Goal: Task Accomplishment & Management: Use online tool/utility

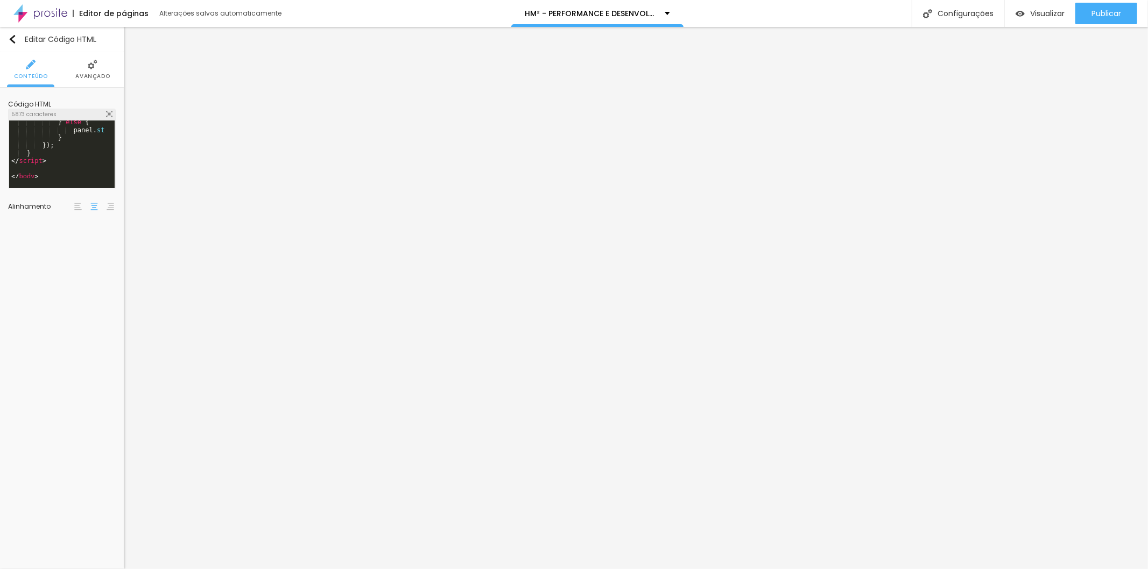
scroll to position [857, 0]
click at [58, 165] on div "} else { panel . style . display = "block" ; } }) ; } </ script > </ body > </ …" at bounding box center [321, 154] width 625 height 73
click at [58, 171] on div "} else { panel . style . display = "block" ; } }) ; } </ script > </ body > </ …" at bounding box center [321, 154] width 625 height 73
drag, startPoint x: 50, startPoint y: 171, endPoint x: 0, endPoint y: 43, distance: 137.3
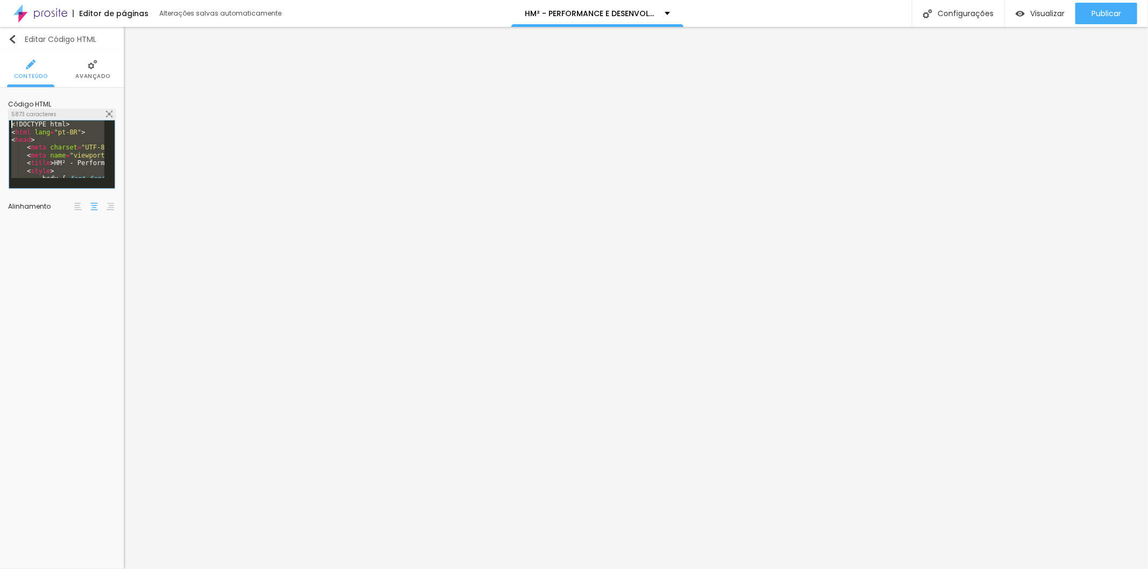
click at [0, 43] on div "Editar Código HTML Conteúdo Avançado Código HTML 5873 caracteres 1 <! DOCTYPE h…" at bounding box center [62, 298] width 124 height 542
click at [1037, 11] on span "Visualizar" at bounding box center [1047, 13] width 34 height 9
click at [60, 169] on div "< input type = "text" name = "nome" placeholder = "Nome" required style = "widt…" at bounding box center [335, 154] width 653 height 73
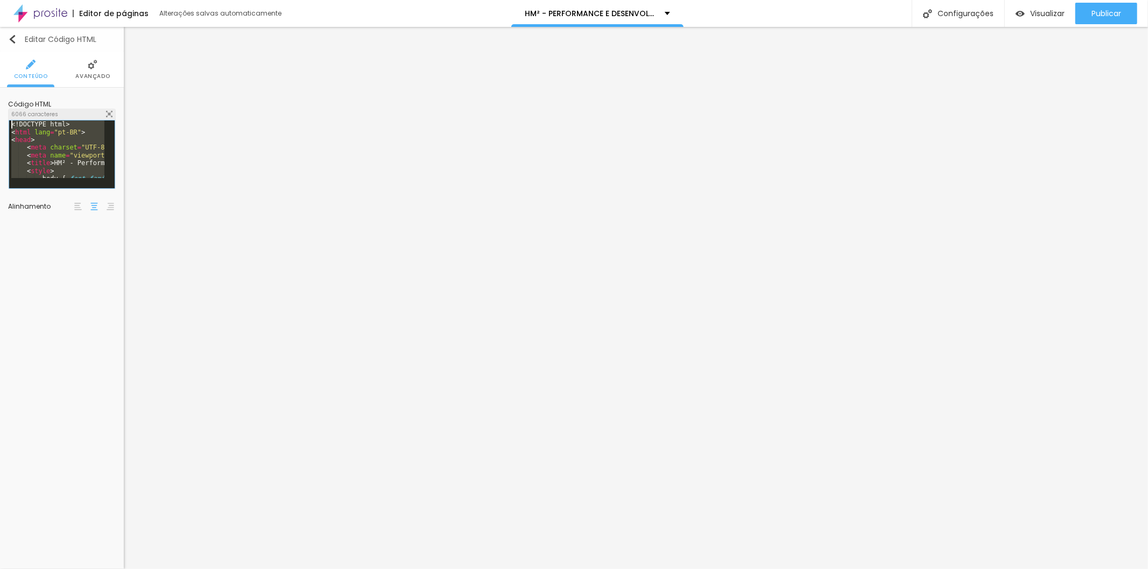
drag, startPoint x: 53, startPoint y: 177, endPoint x: 0, endPoint y: 38, distance: 148.5
click at [0, 38] on div "Editar Código HTML Conteúdo Avançado Código HTML 6066 caracteres 1 <! DOCTYPE h…" at bounding box center [62, 298] width 124 height 542
drag, startPoint x: 47, startPoint y: 173, endPoint x: 0, endPoint y: 25, distance: 155.9
click at [0, 25] on div "Editor de páginas Alterações salvas automaticamente HM² - PERFORMANCE E DESENVO…" at bounding box center [574, 284] width 1148 height 569
drag, startPoint x: 49, startPoint y: 176, endPoint x: 0, endPoint y: 51, distance: 134.6
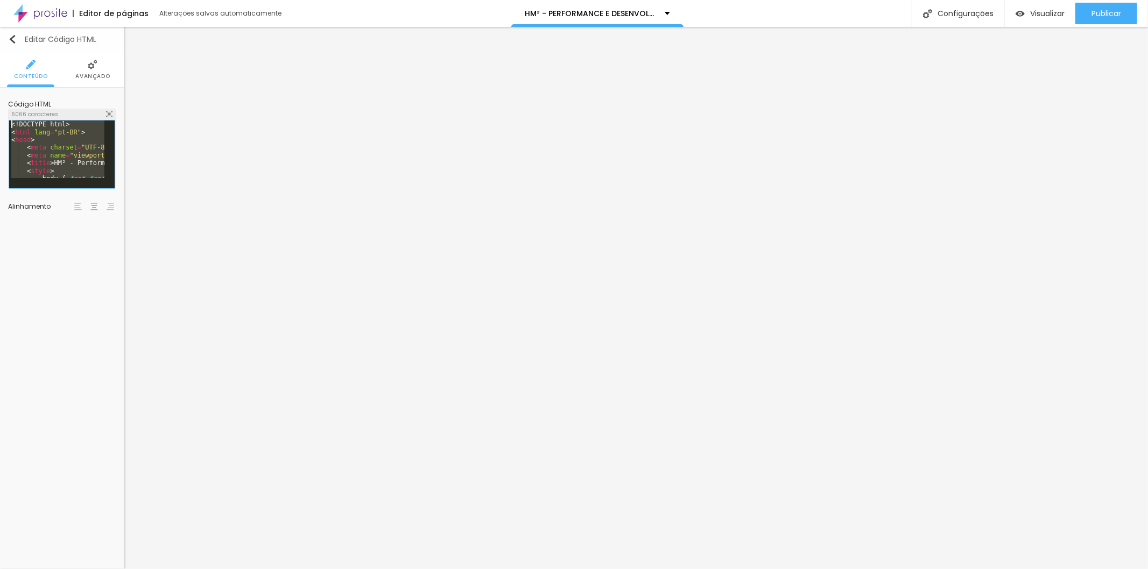
click at [0, 51] on div "Editar Código HTML Conteúdo Avançado Código HTML 6066 caracteres 1 <! DOCTYPE h…" at bounding box center [62, 298] width 124 height 542
click at [1036, 13] on span "Visualizar" at bounding box center [1047, 13] width 34 height 9
click at [48, 176] on div at bounding box center [61, 181] width 105 height 13
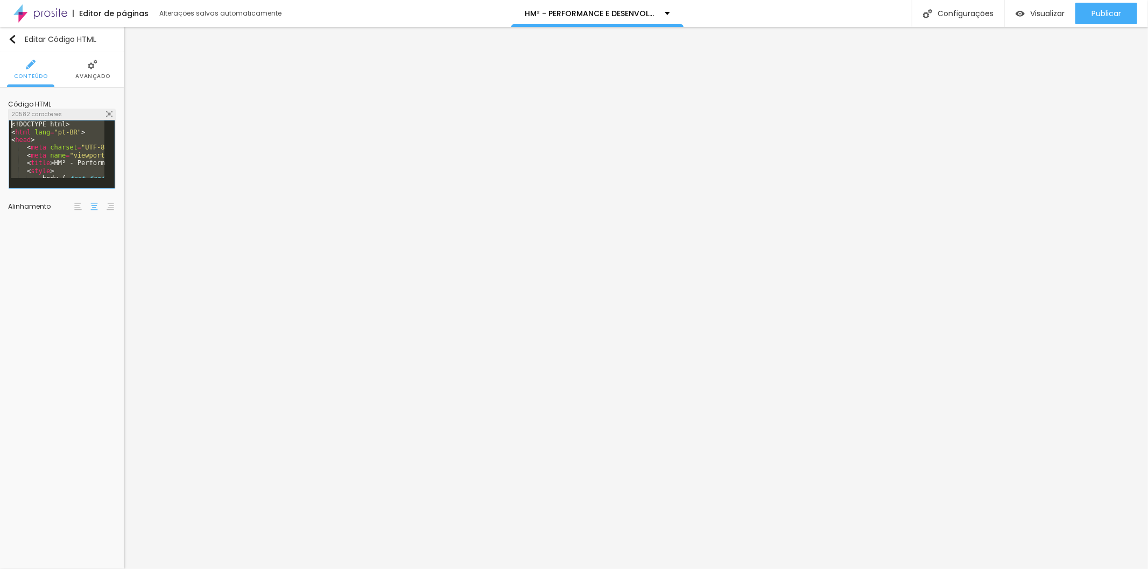
drag, startPoint x: 43, startPoint y: 161, endPoint x: 0, endPoint y: 57, distance: 112.9
click at [0, 57] on div "Conteúdo Avançado Código HTML 20582 caracteres 1 <! DOCTYPE html > < html lang …" at bounding box center [62, 139] width 124 height 175
click at [1032, 15] on span "Visualizar" at bounding box center [1047, 13] width 34 height 9
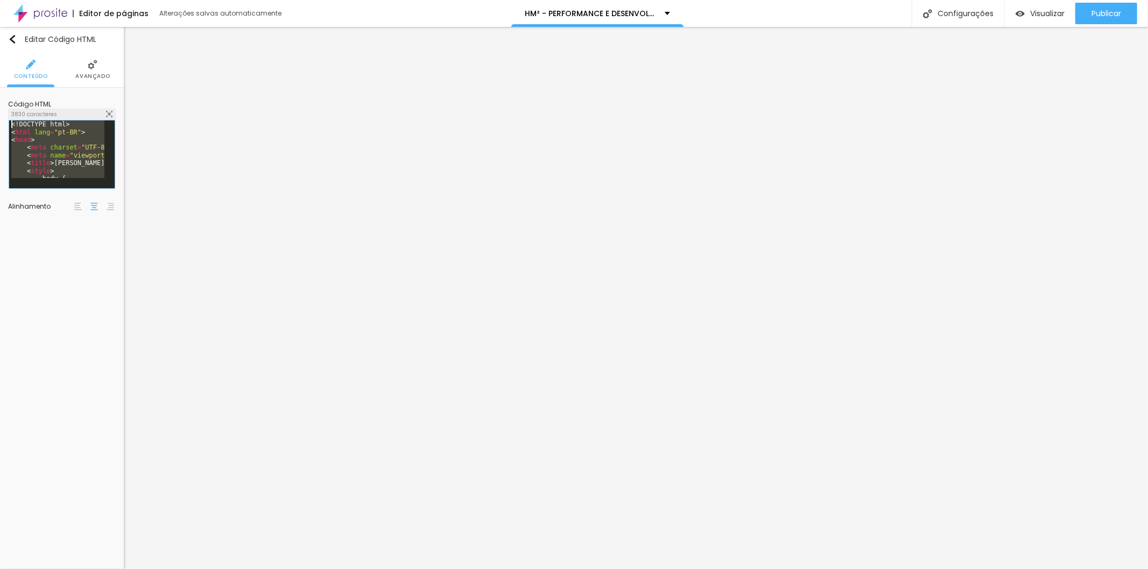
drag, startPoint x: 43, startPoint y: 171, endPoint x: 1, endPoint y: 6, distance: 169.6
click at [0, 18] on div "Editor de páginas Alterações salvas automaticamente HM² - PERFORMANCE E DESENVO…" at bounding box center [574, 284] width 1148 height 569
click at [1044, 14] on span "Visualizar" at bounding box center [1047, 13] width 34 height 9
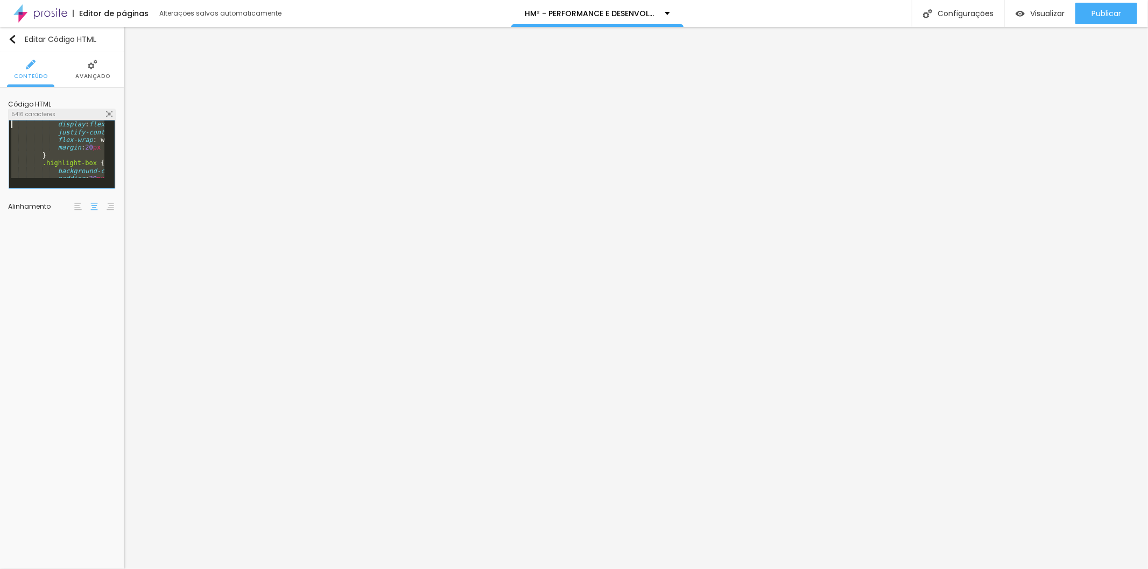
drag, startPoint x: 49, startPoint y: 173, endPoint x: 0, endPoint y: 69, distance: 114.8
click at [0, 69] on div "Conteúdo Avançado Código HTML 5416 caracteres 1 display : flex ; justify-conten…" at bounding box center [62, 139] width 124 height 175
click at [1042, 14] on span "Visualizar" at bounding box center [1047, 13] width 34 height 9
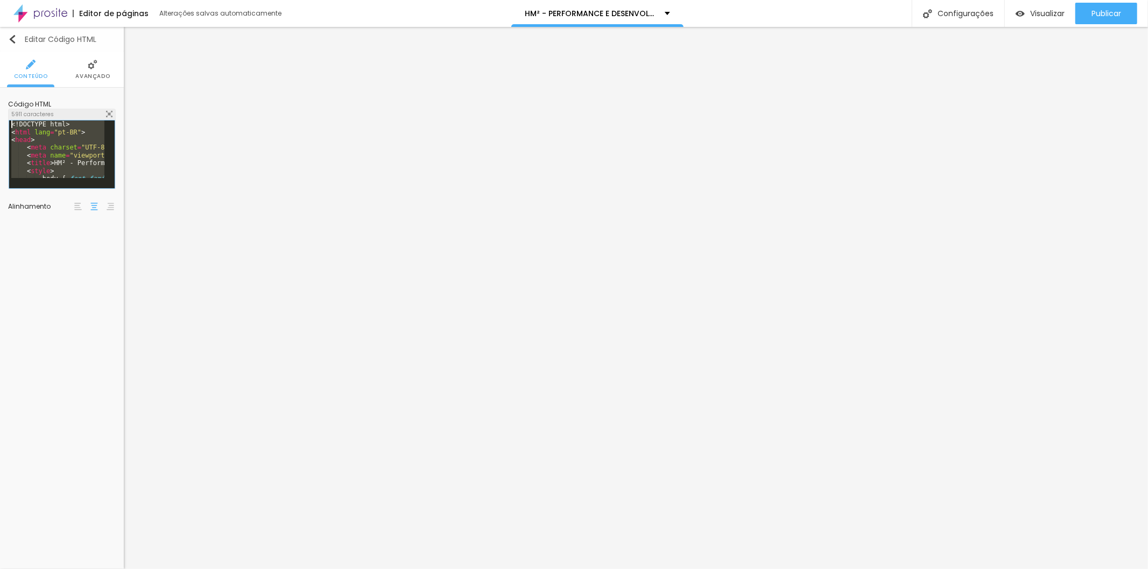
drag, startPoint x: 46, startPoint y: 169, endPoint x: 0, endPoint y: 47, distance: 130.1
click at [0, 47] on div "Editar Código HTML Conteúdo Avançado Código HTML 5911 caracteres 1 <! DOCTYPE h…" at bounding box center [62, 298] width 124 height 542
click at [1047, 18] on div "Visualizar" at bounding box center [1040, 14] width 49 height 22
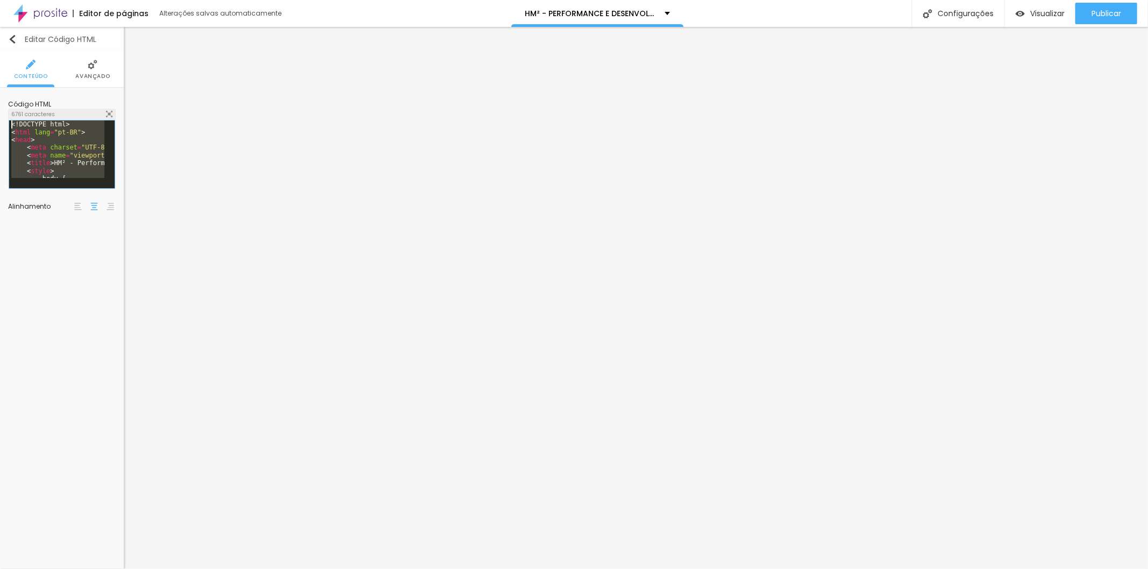
drag, startPoint x: 39, startPoint y: 174, endPoint x: 0, endPoint y: 27, distance: 152.1
click at [0, 27] on div "Editar Código HTML Conteúdo Avançado Código HTML 6761 caracteres 1 <! DOCTYPE h…" at bounding box center [62, 298] width 124 height 542
click at [62, 165] on div "< input type = "email" name = "email" placeholder = "E-mail" required style = "…" at bounding box center [323, 154] width 629 height 73
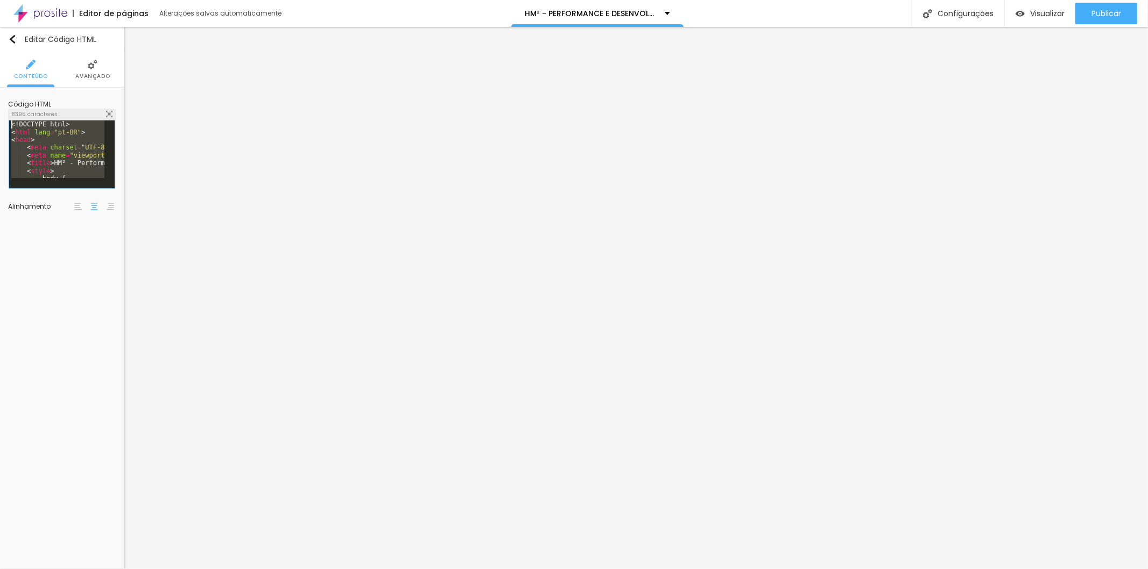
drag, startPoint x: 55, startPoint y: 172, endPoint x: 14, endPoint y: 55, distance: 124.4
click at [14, 55] on div "Conteúdo Avançado Código HTML 8395 caracteres 1 <! DOCTYPE html > < html lang =…" at bounding box center [62, 139] width 124 height 175
click at [54, 139] on div at bounding box center [61, 162] width 105 height 83
click at [1041, 13] on span "Visualizar" at bounding box center [1047, 13] width 34 height 9
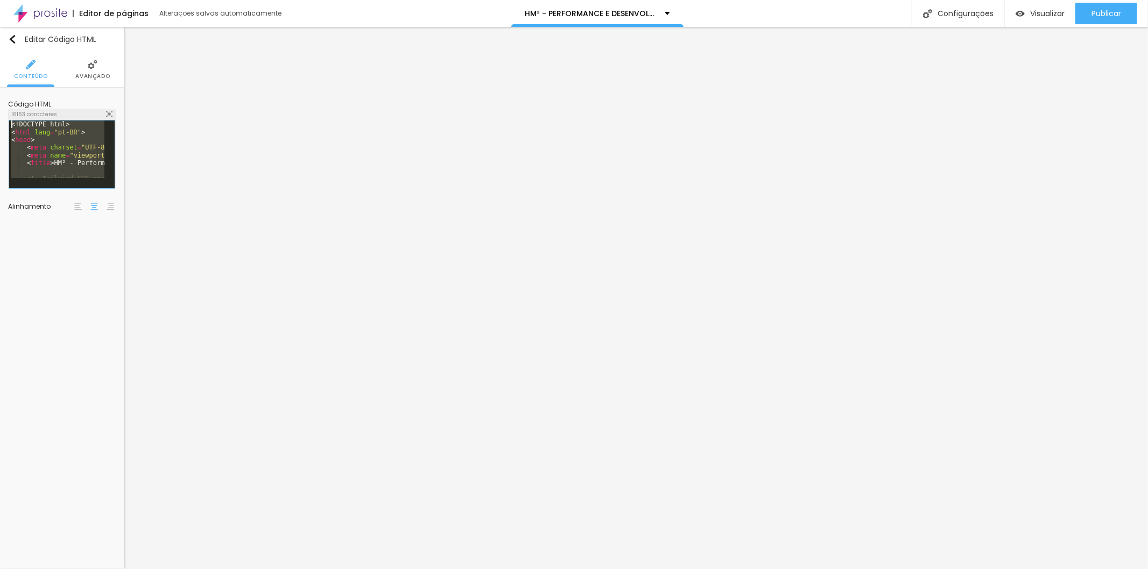
scroll to position [0, 0]
drag, startPoint x: 46, startPoint y: 167, endPoint x: 0, endPoint y: 25, distance: 148.8
click at [0, 25] on div "Editor de páginas Alterações salvas automaticamente HM² - PERFORMANCE E DESENVO…" at bounding box center [574, 284] width 1148 height 569
drag, startPoint x: 58, startPoint y: 173, endPoint x: 0, endPoint y: 111, distance: 84.9
click at [0, 111] on div "Código HTML 16163 caracteres 1 <! DOCTYPE html > < html lang = "pt-BR" > < head…" at bounding box center [62, 157] width 124 height 139
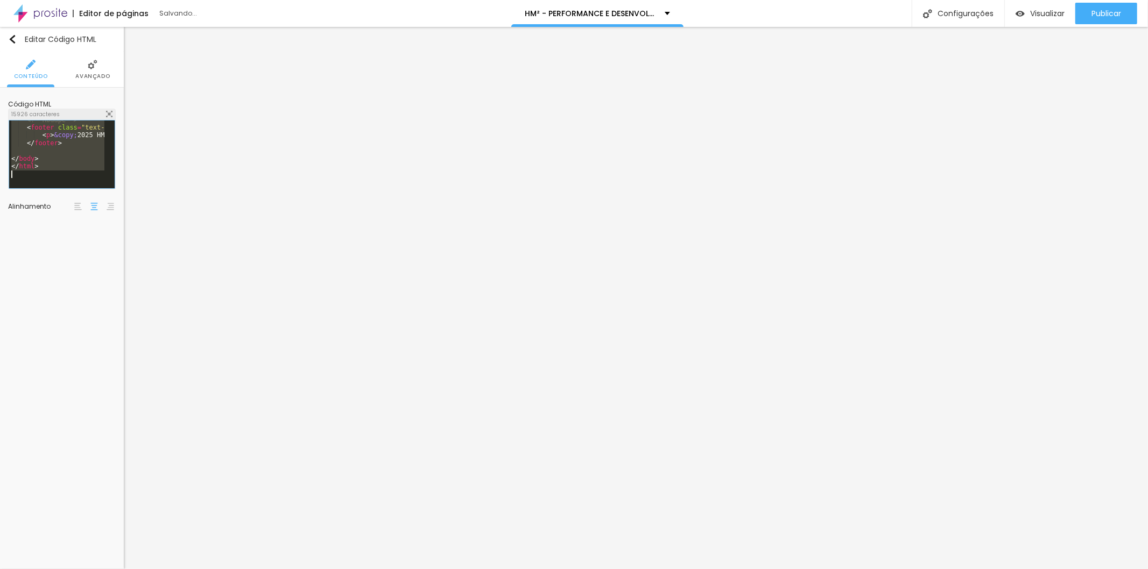
scroll to position [1473, 0]
drag, startPoint x: 15, startPoint y: 130, endPoint x: 81, endPoint y: 217, distance: 109.5
click at [81, 217] on div "Código HTML 15926 caracteres 1 2 3 4 5 6 7 8 9 10 11 <!-- Rodapé --> < footer c…" at bounding box center [62, 157] width 124 height 139
click at [1036, 17] on span "Visualizar" at bounding box center [1047, 13] width 34 height 9
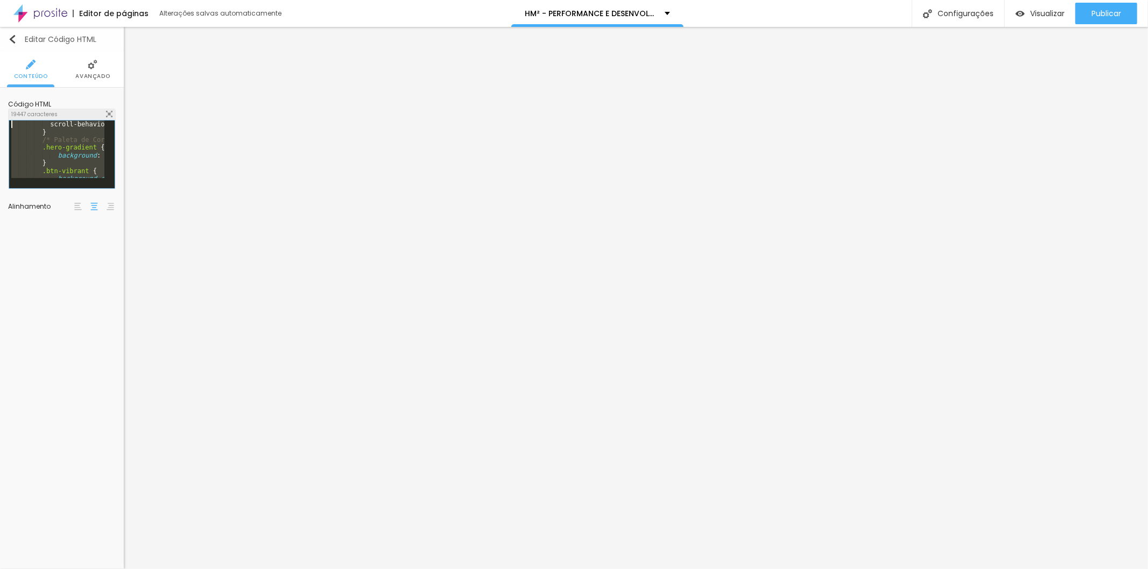
scroll to position [0, 0]
drag, startPoint x: 55, startPoint y: 169, endPoint x: 0, endPoint y: 34, distance: 146.0
click at [0, 34] on div "Editar Código HTML Conteúdo Avançado Código HTML 19447 caracteres 1 <! DOCTYPE …" at bounding box center [62, 298] width 124 height 542
click at [1044, 15] on span "Visualizar" at bounding box center [1047, 13] width 34 height 9
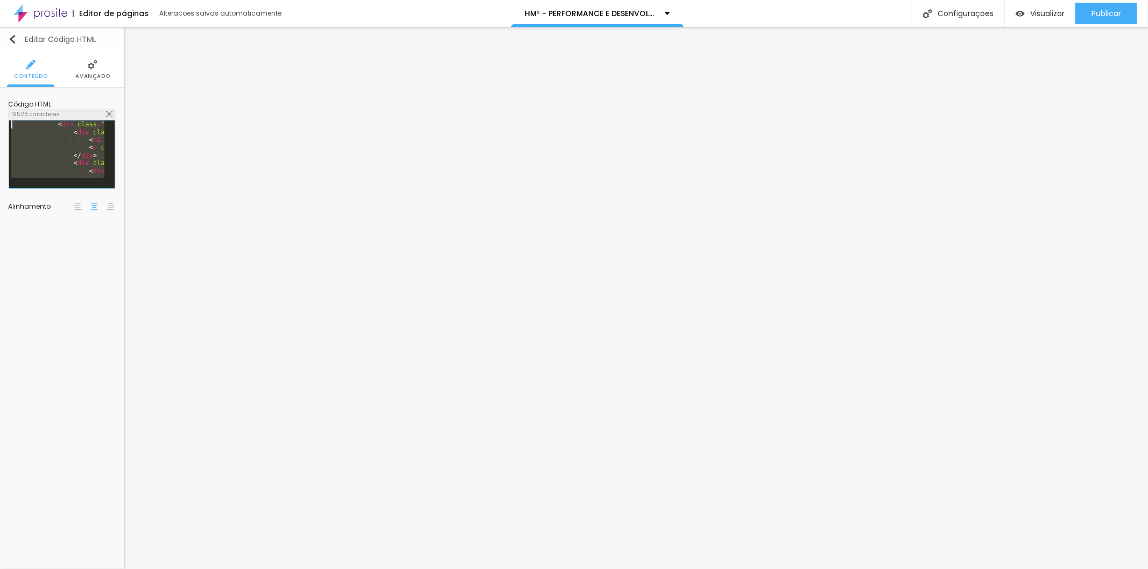
scroll to position [0, 0]
drag, startPoint x: 48, startPoint y: 166, endPoint x: 0, endPoint y: 39, distance: 135.9
click at [0, 39] on div "Editar Código HTML Conteúdo Avançado Código HTML 19528 caracteres 1 <! DOCTYPE …" at bounding box center [62, 298] width 124 height 542
drag, startPoint x: 47, startPoint y: 169, endPoint x: 0, endPoint y: 67, distance: 112.0
click at [0, 67] on div "Conteúdo Avançado Código HTML 19746 caracteres 1 <! DOCTYPE html > < html lang …" at bounding box center [62, 139] width 124 height 175
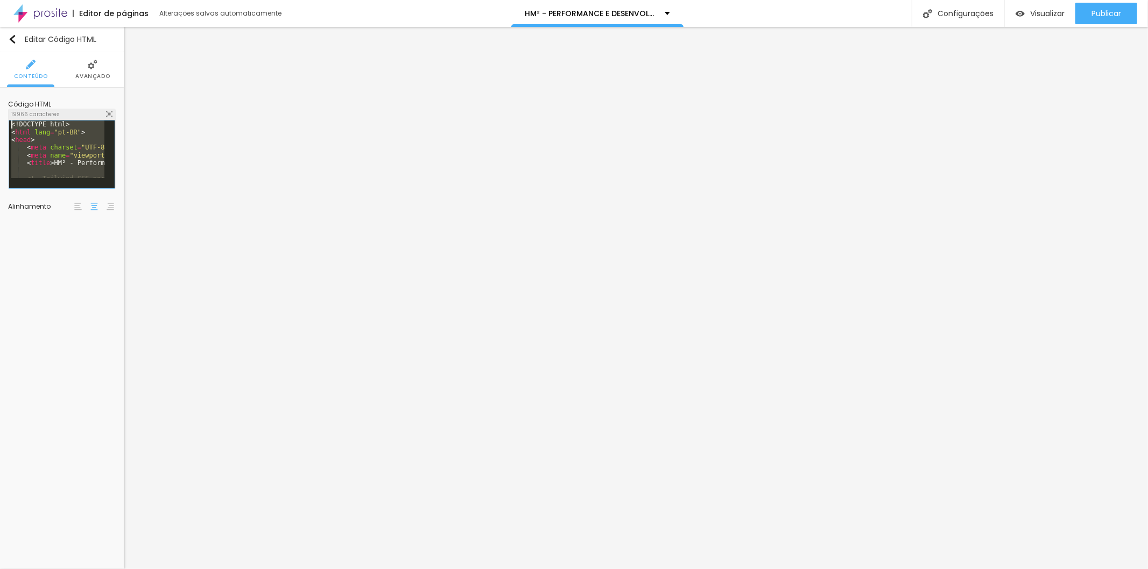
drag, startPoint x: 65, startPoint y: 170, endPoint x: 26, endPoint y: 88, distance: 90.7
click at [26, 88] on div "Código HTML 19966 caracteres 1 <! DOCTYPE html > < html lang = "pt-BR" > < head…" at bounding box center [62, 157] width 124 height 139
click at [1036, 4] on div "Visualizar" at bounding box center [1040, 14] width 49 height 22
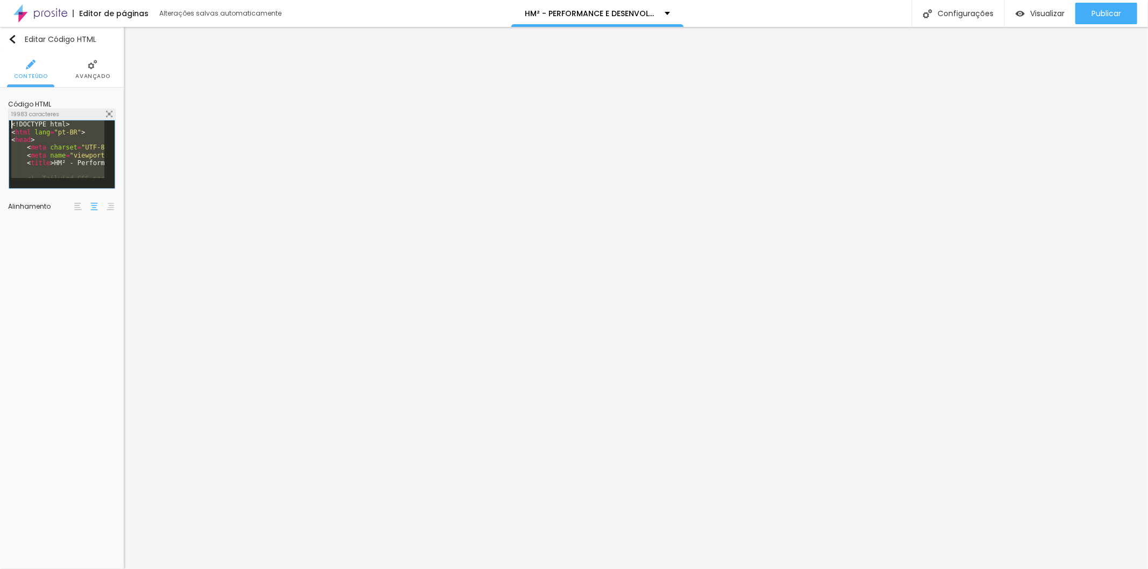
drag, startPoint x: 55, startPoint y: 166, endPoint x: 0, endPoint y: 22, distance: 154.0
click at [0, 22] on div "Editor de páginas Alterações salvas automaticamente HM² - PERFORMANCE E DESENVO…" at bounding box center [574, 284] width 1148 height 569
click at [1046, 12] on span "Visualizar" at bounding box center [1047, 13] width 34 height 9
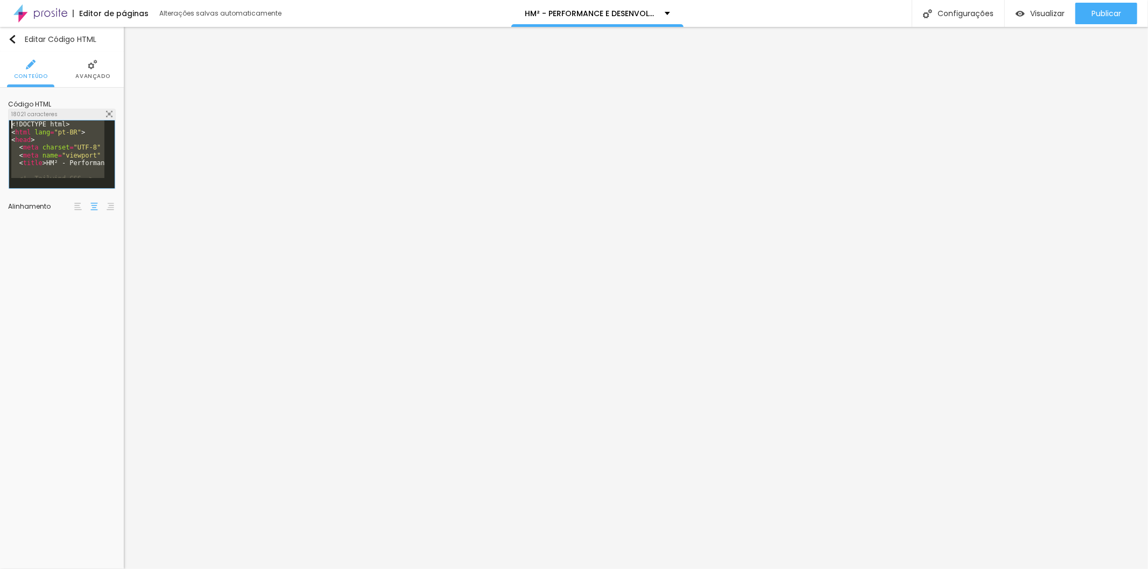
drag, startPoint x: 40, startPoint y: 164, endPoint x: 0, endPoint y: -11, distance: 179.4
click at [0, 0] on html "Editor de páginas Alterações salvas automaticamente HM² - PERFORMANCE E DESENVO…" at bounding box center [574, 284] width 1148 height 569
drag, startPoint x: 46, startPoint y: 164, endPoint x: 0, endPoint y: 26, distance: 145.9
click at [0, 26] on div "Editor de páginas Alterações salvas automaticamente HM² - PERFORMANCE E DESENVO…" at bounding box center [574, 284] width 1148 height 569
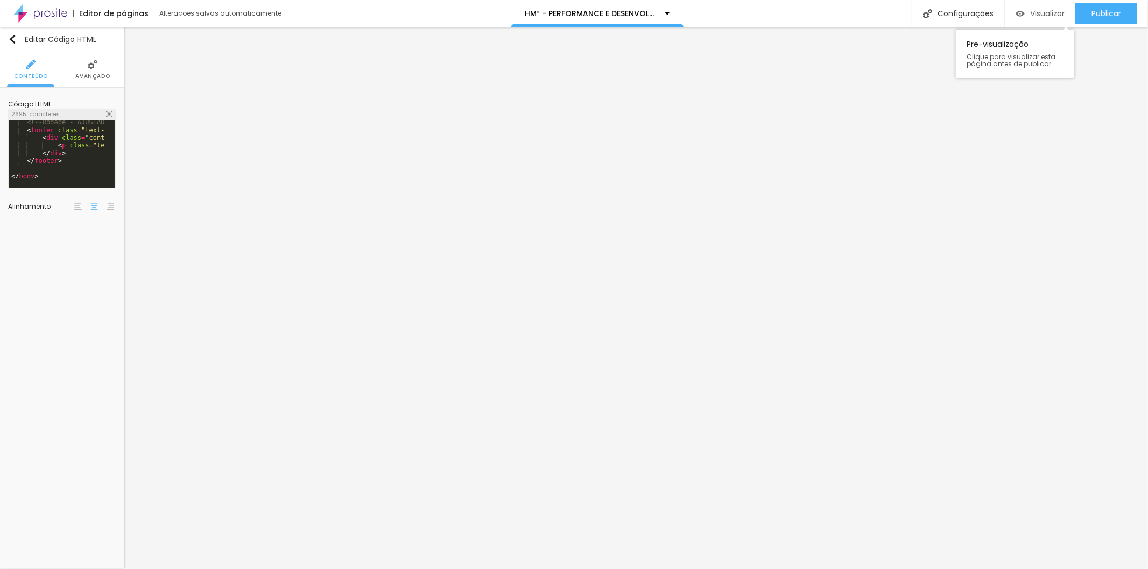
click at [1034, 13] on span "Visualizar" at bounding box center [1047, 13] width 34 height 9
drag, startPoint x: 51, startPoint y: 167, endPoint x: 0, endPoint y: 20, distance: 155.6
click at [0, 20] on div "Editor de páginas Alterações salvas automaticamente HM² - PERFORMANCE E DESENVO…" at bounding box center [574, 284] width 1148 height 569
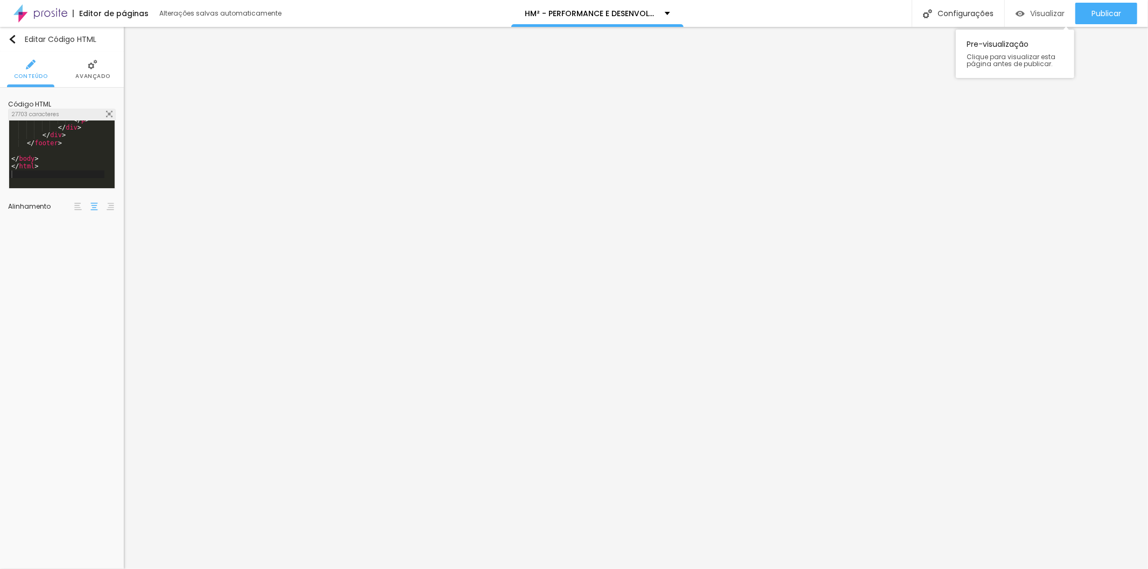
click at [1031, 12] on span "Visualizar" at bounding box center [1047, 13] width 34 height 9
drag, startPoint x: 54, startPoint y: 160, endPoint x: 0, endPoint y: 18, distance: 151.9
click at [0, 18] on div "Editor de páginas Alterações salvas automaticamente HM² - PERFORMANCE E DESENVO…" at bounding box center [574, 284] width 1148 height 569
drag, startPoint x: 51, startPoint y: 163, endPoint x: 0, endPoint y: 9, distance: 162.2
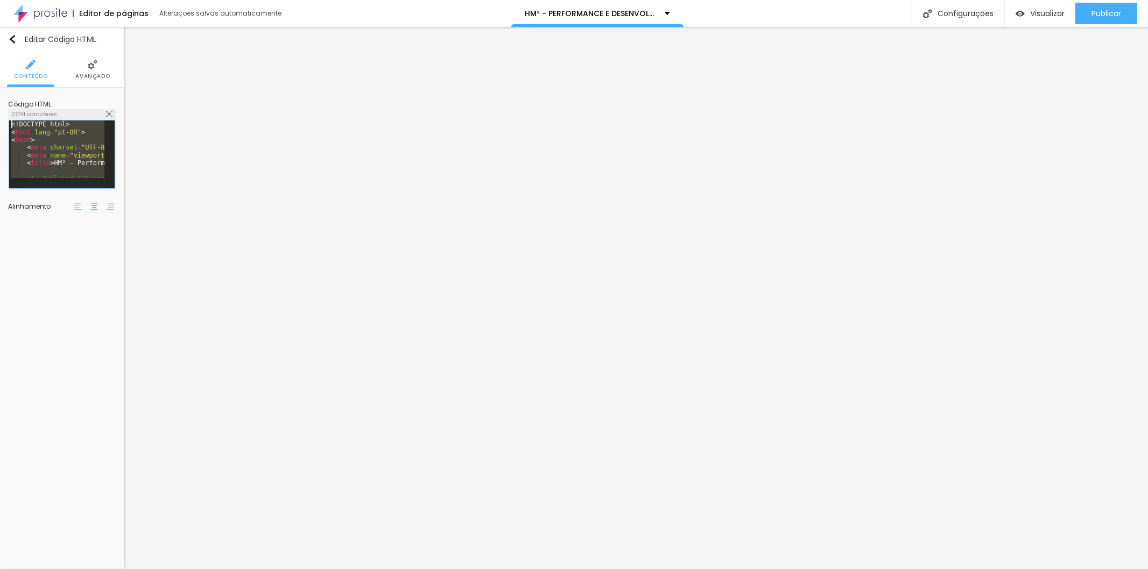
click at [0, 9] on div "Editor de páginas Alterações salvas automaticamente HM² - PERFORMANCE E DESENVO…" at bounding box center [574, 284] width 1148 height 569
click at [41, 163] on div "</ div > </ div > </ footer > </ body > </ html >" at bounding box center [649, 152] width 1281 height 73
drag, startPoint x: 47, startPoint y: 167, endPoint x: 0, endPoint y: 10, distance: 164.6
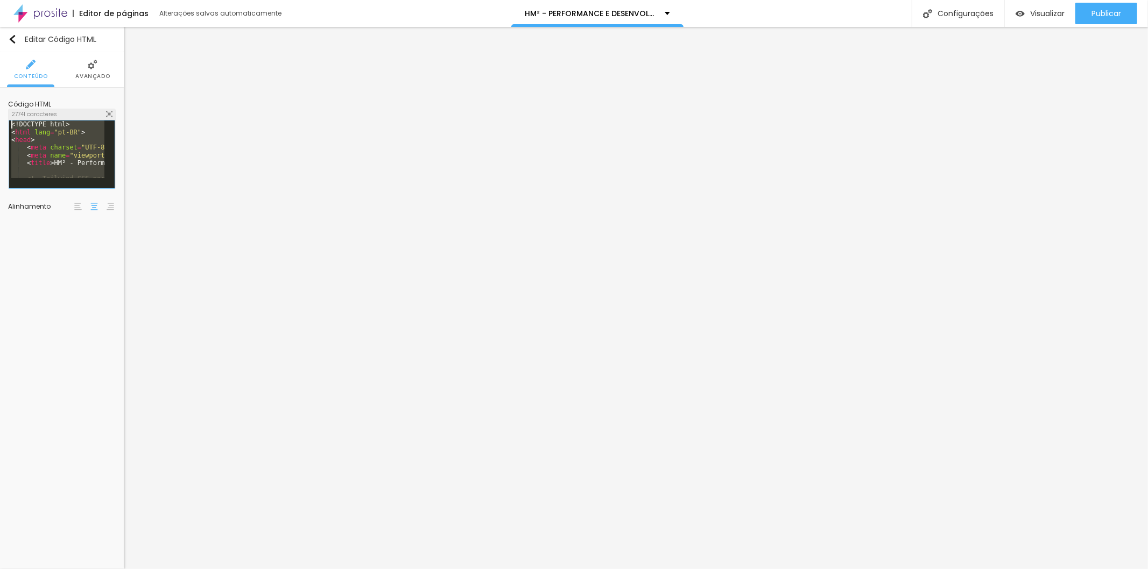
click at [0, 10] on div "Editor de páginas Alterações salvas automaticamente HM² - PERFORMANCE E DESENVO…" at bounding box center [574, 284] width 1148 height 569
drag, startPoint x: 55, startPoint y: 165, endPoint x: 0, endPoint y: -18, distance: 191.0
click at [0, 0] on html "Editor de páginas Alterações salvas automaticamente HM² - PERFORMANCE E DESENVO…" at bounding box center [574, 284] width 1148 height 569
click at [47, 170] on div "accordionButton . setAttribute ( 'aria-expanded' , ! isExpanded ) ; accordionCo…" at bounding box center [919, 152] width 1821 height 73
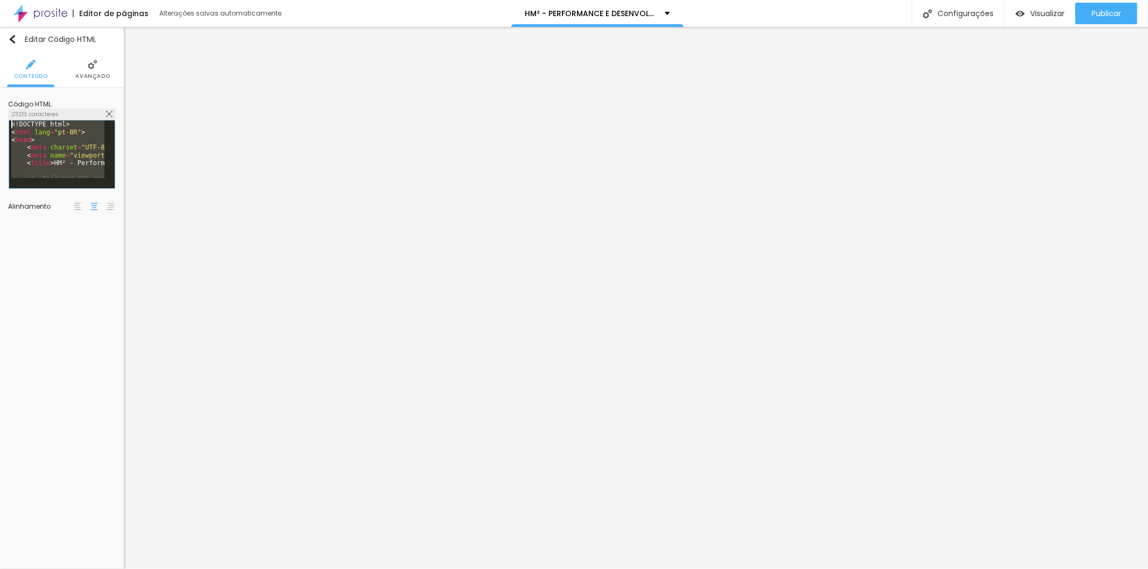
scroll to position [0, 0]
drag, startPoint x: 41, startPoint y: 152, endPoint x: 0, endPoint y: 13, distance: 145.4
click at [0, 13] on div "Editor de páginas Alterações salvas automaticamente HM² - PERFORMANCE E DESENVO…" at bounding box center [574, 284] width 1148 height 569
click at [1042, 12] on span "Visualizar" at bounding box center [1047, 13] width 34 height 9
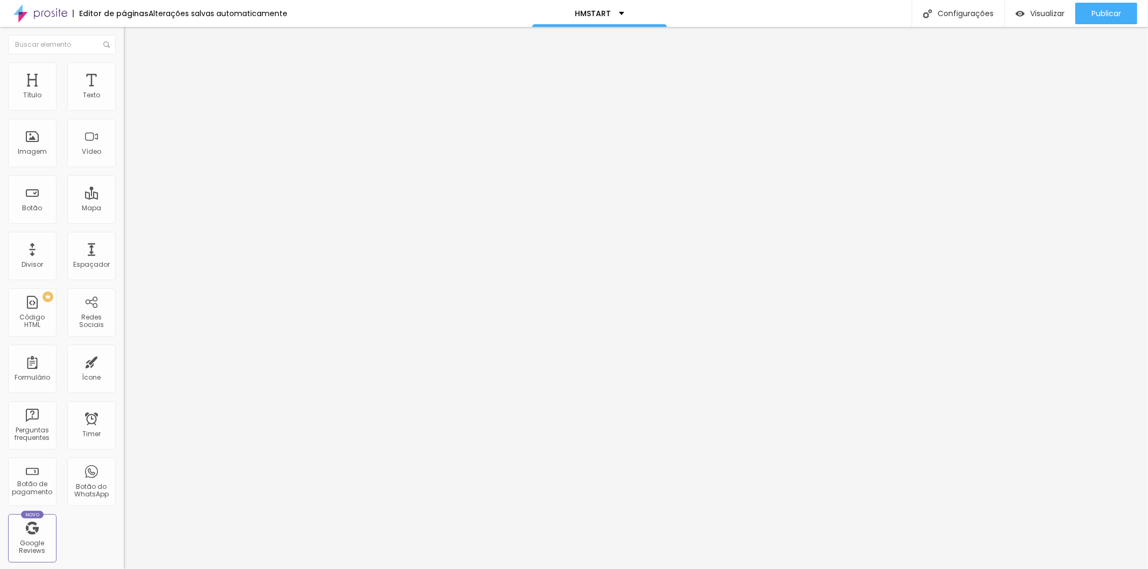
drag, startPoint x: 12, startPoint y: 145, endPoint x: 23, endPoint y: 154, distance: 14.1
click at [124, 154] on div "<!-- Begin Brevo Form --> <!-- START - We recommend to place the below code in …" at bounding box center [1034, 130] width 1821 height 73
click at [124, 165] on div "<!-- Begin Brevo Form --> <!-- START - We recommend to place the below code in …" at bounding box center [1034, 130] width 1821 height 73
drag, startPoint x: 11, startPoint y: 138, endPoint x: 93, endPoint y: 207, distance: 106.6
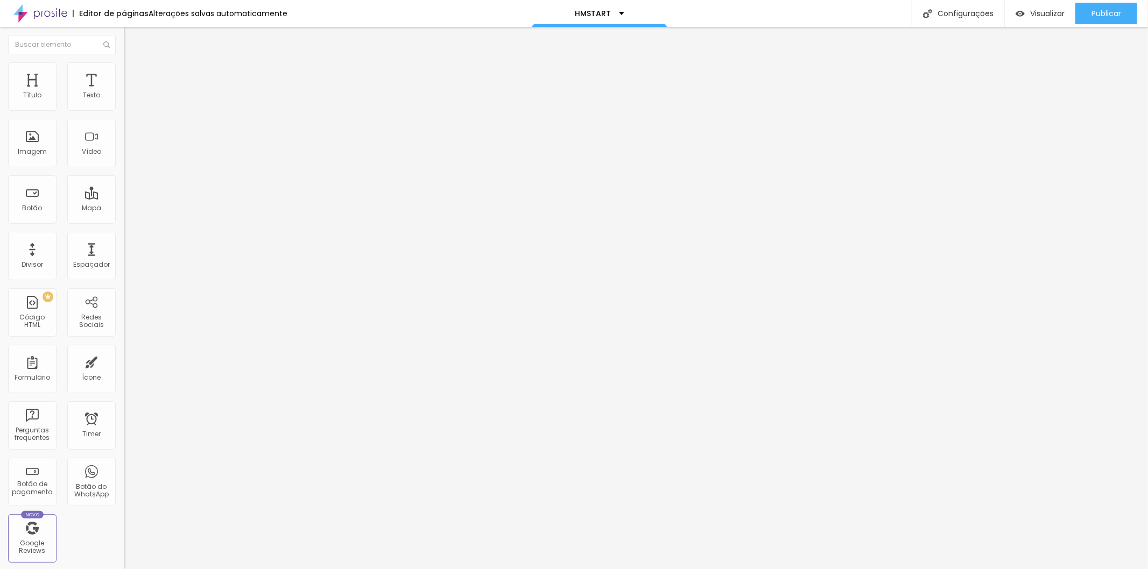
click at [124, 126] on div "Código HTML 42641 caracteres var AUTOHIDE = Boolean ( 0 ) ; </ script > < scrip…" at bounding box center [186, 99] width 124 height 53
click at [124, 93] on span "Trocar imagem" at bounding box center [153, 87] width 59 height 9
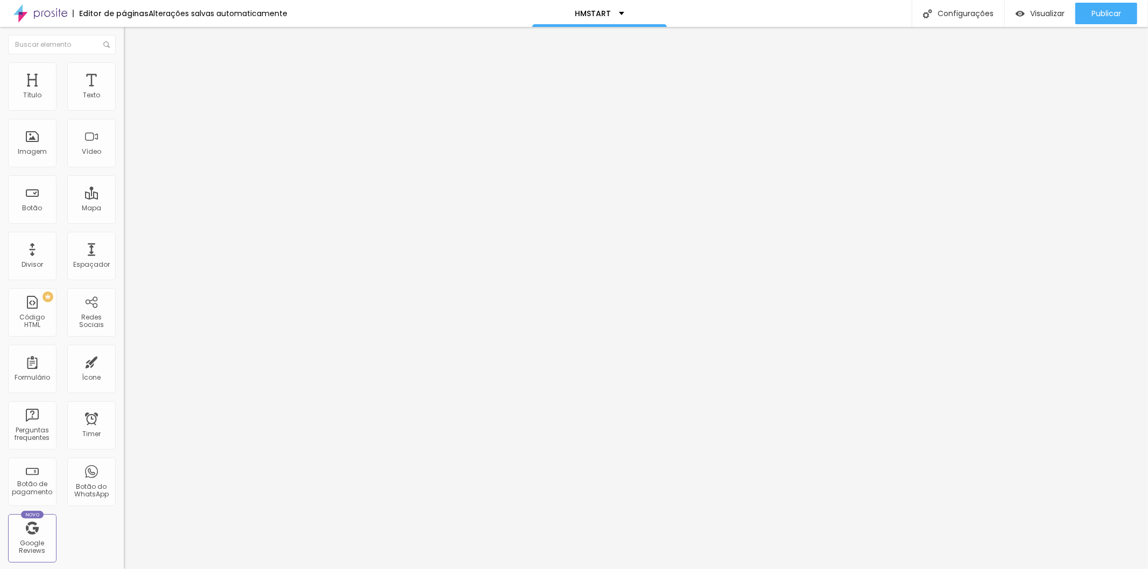
drag, startPoint x: 221, startPoint y: 307, endPoint x: 1062, endPoint y: 48, distance: 880.5
click at [124, 62] on img at bounding box center [129, 67] width 10 height 10
click at [124, 73] on li "Avançado" at bounding box center [186, 78] width 124 height 11
click at [124, 537] on div "Insira seu código aqui" at bounding box center [166, 542] width 84 height 10
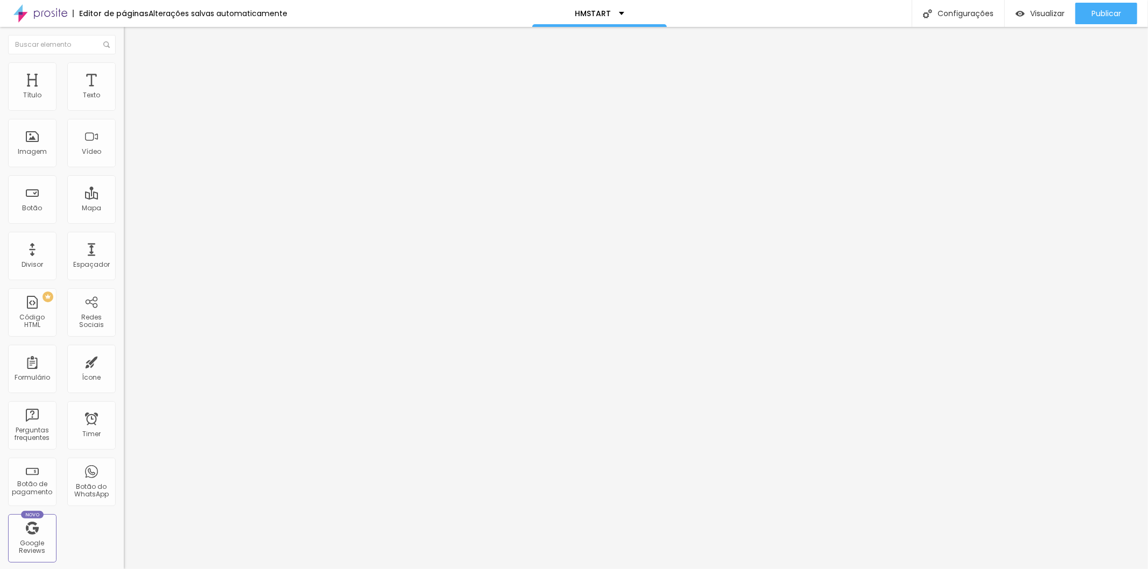
click at [133, 74] on span "Estilo" at bounding box center [141, 69] width 17 height 9
click at [124, 62] on li "Conteúdo" at bounding box center [186, 57] width 124 height 11
drag, startPoint x: 60, startPoint y: 295, endPoint x: 0, endPoint y: 284, distance: 60.7
click at [124, 246] on div "Trocar imagem Descrição da imagem (Alt) Alinhamento Proporção 1:1 Quadrado Cine…" at bounding box center [186, 165] width 124 height 162
click at [124, 93] on span "Trocar imagem" at bounding box center [153, 87] width 59 height 9
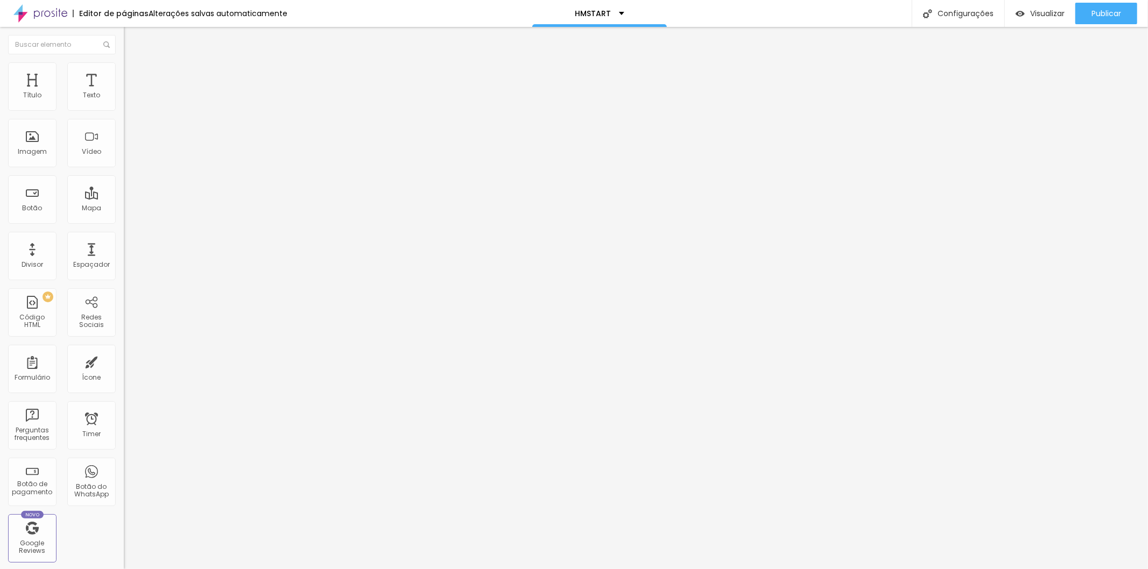
drag, startPoint x: 1072, startPoint y: 44, endPoint x: 932, endPoint y: 249, distance: 248.2
click at [133, 72] on span "Estilo" at bounding box center [141, 69] width 17 height 9
click at [124, 73] on img at bounding box center [129, 78] width 10 height 10
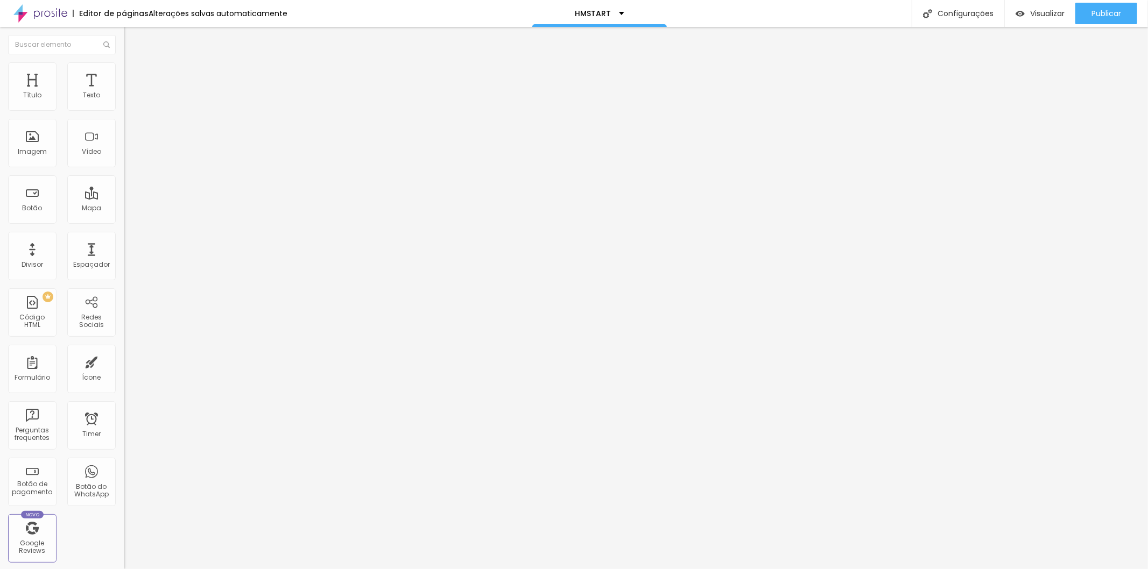
click at [124, 62] on li "Conteúdo" at bounding box center [186, 57] width 124 height 11
click at [124, 91] on div "Trocar imagem" at bounding box center [186, 88] width 124 height 8
click at [124, 93] on span "Trocar imagem" at bounding box center [153, 87] width 59 height 9
